Goal: Task Accomplishment & Management: Manage account settings

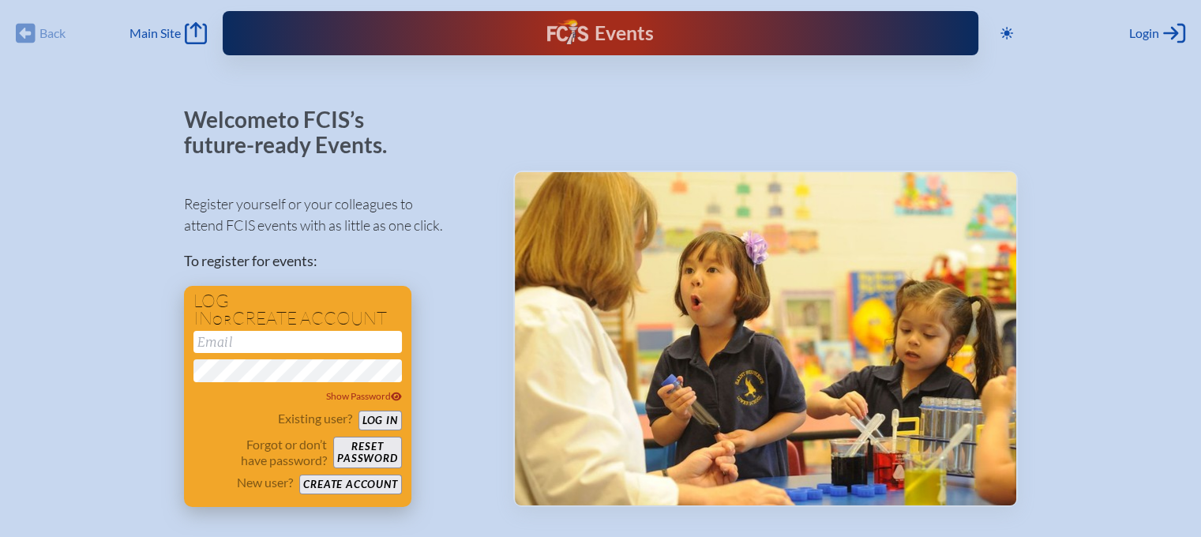
click at [250, 345] on input "email" at bounding box center [297, 342] width 208 height 22
click at [377, 413] on button "Log in" at bounding box center [380, 421] width 43 height 20
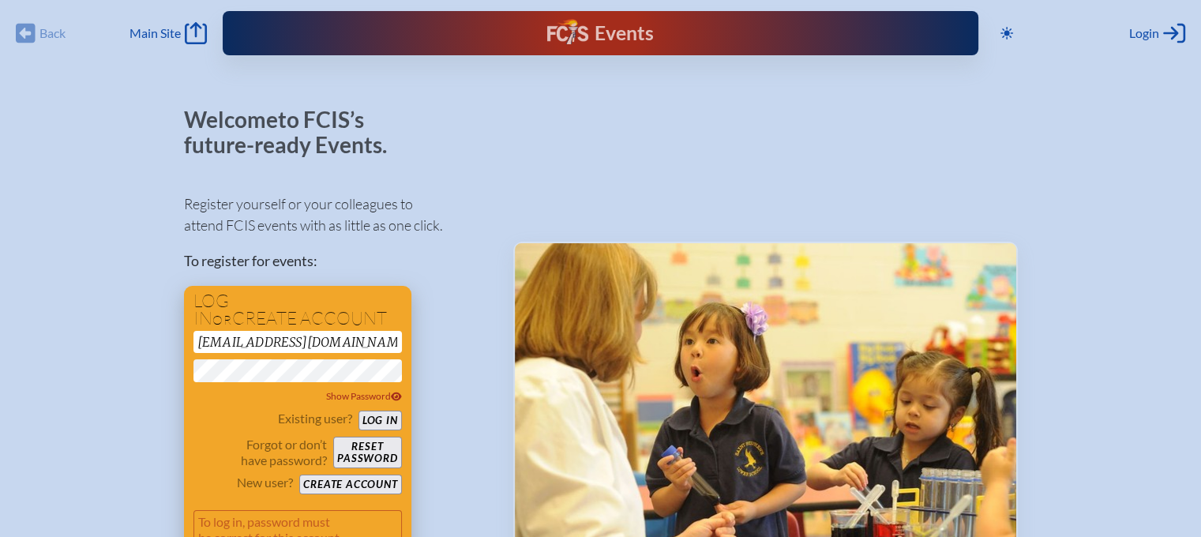
click at [382, 413] on button "Log in" at bounding box center [380, 421] width 43 height 20
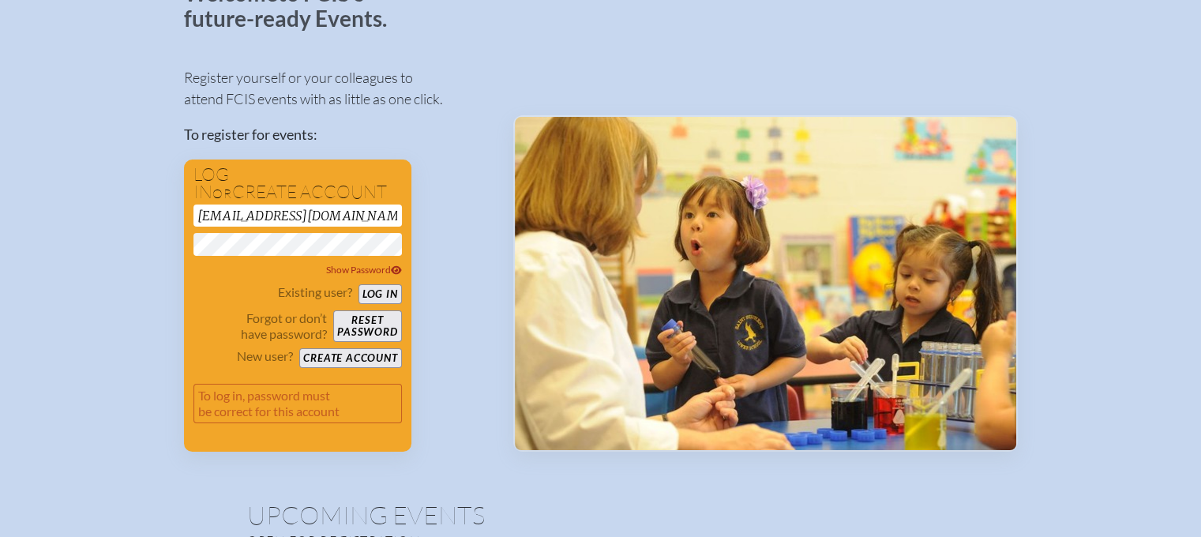
scroll to position [118, 0]
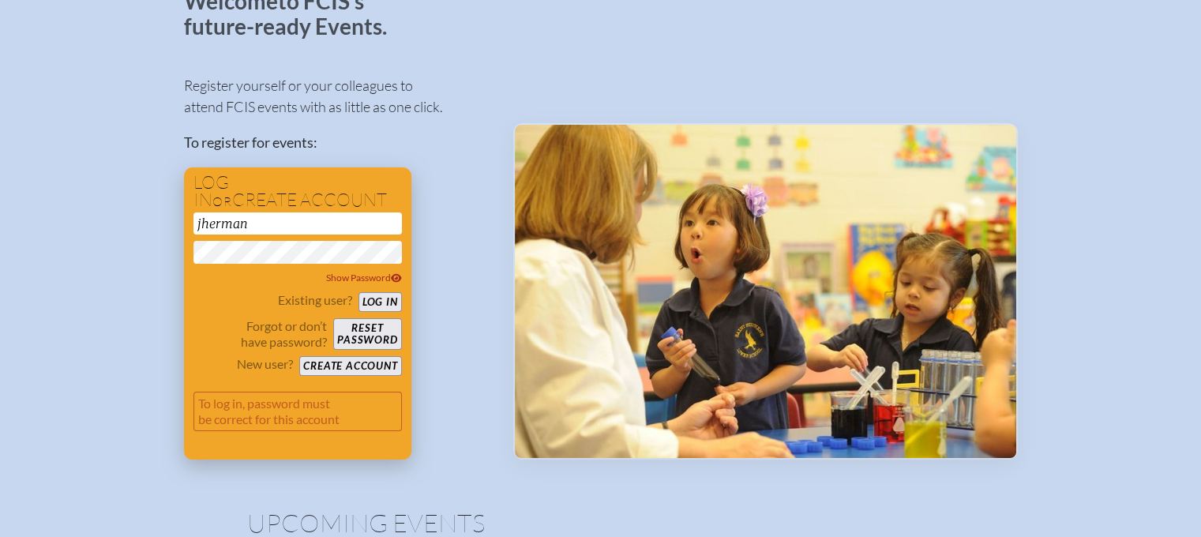
click at [389, 296] on button "Log in" at bounding box center [380, 302] width 43 height 20
type input "[EMAIL_ADDRESS][DOMAIN_NAME]"
click at [377, 293] on button "Log in" at bounding box center [380, 302] width 43 height 20
click at [374, 330] on button "Reset password" at bounding box center [367, 334] width 68 height 32
